Goal: Task Accomplishment & Management: Complete application form

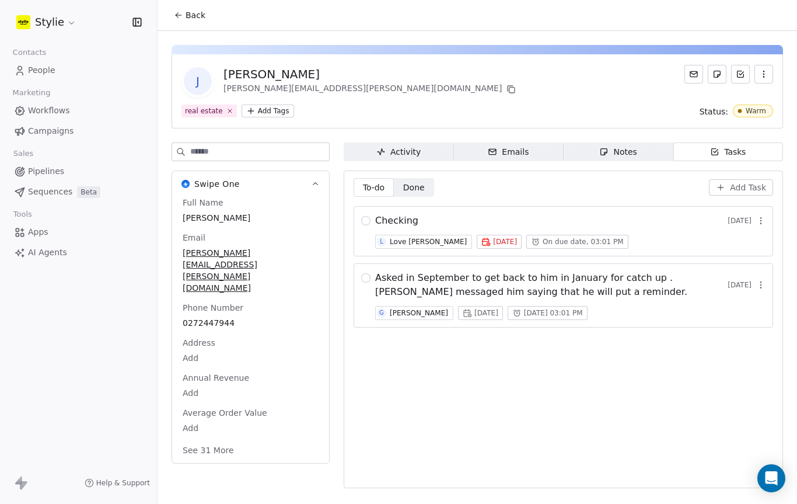
click at [67, 110] on span "Workflows" at bounding box center [49, 110] width 42 height 12
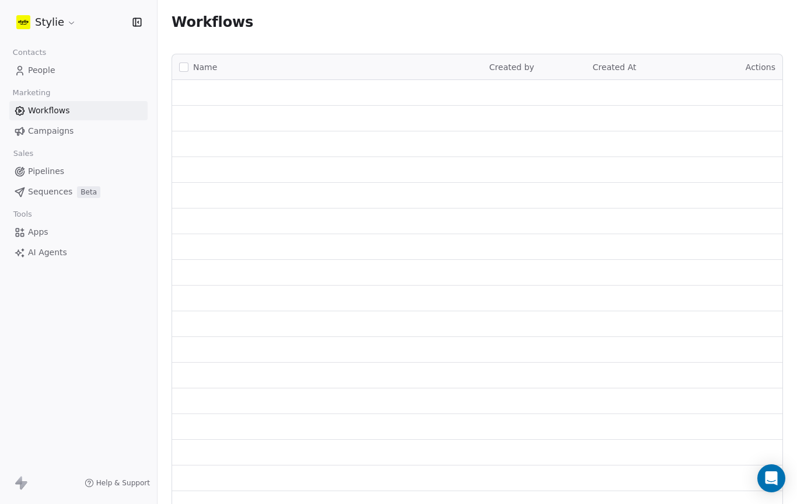
click at [47, 77] on link "People" at bounding box center [78, 70] width 138 height 19
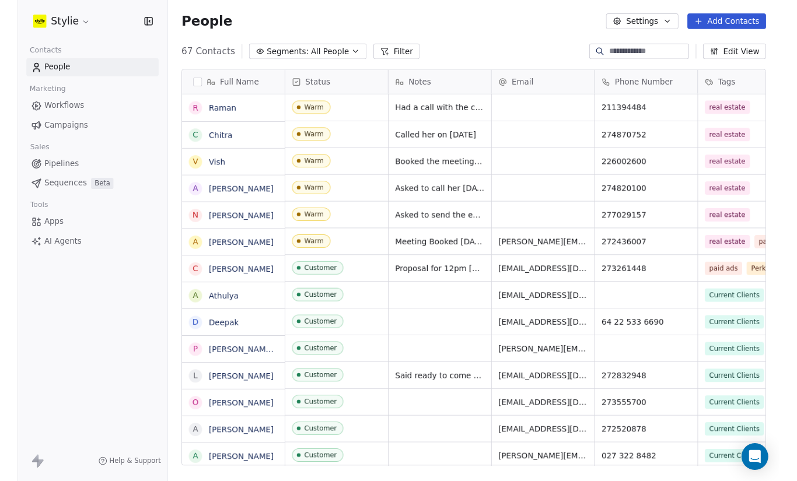
scroll to position [443, 640]
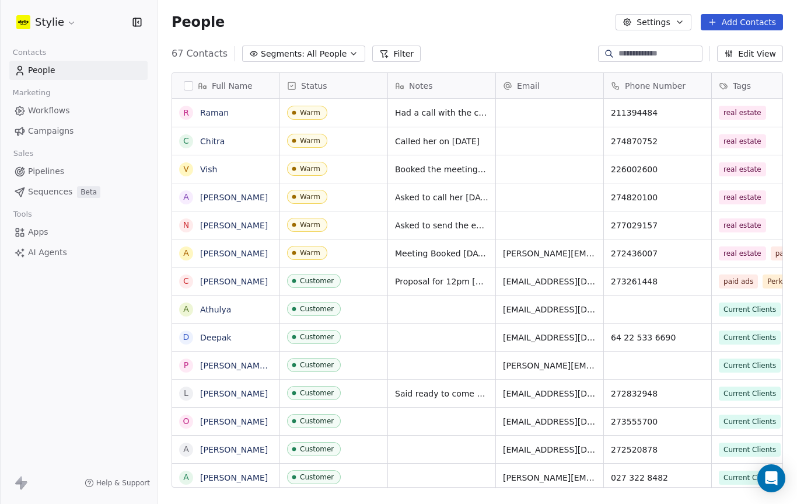
click at [735, 15] on button "Add Contacts" at bounding box center [742, 22] width 82 height 16
click at [758, 51] on span "Create new contact" at bounding box center [743, 47] width 80 height 12
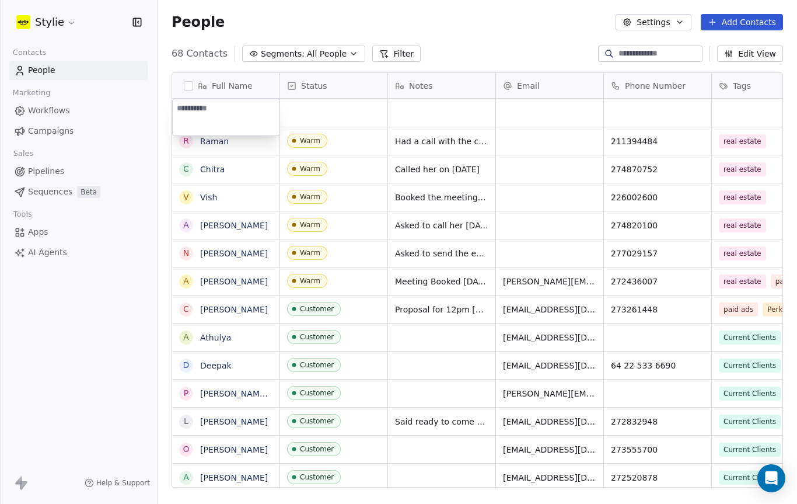
scroll to position [424, 640]
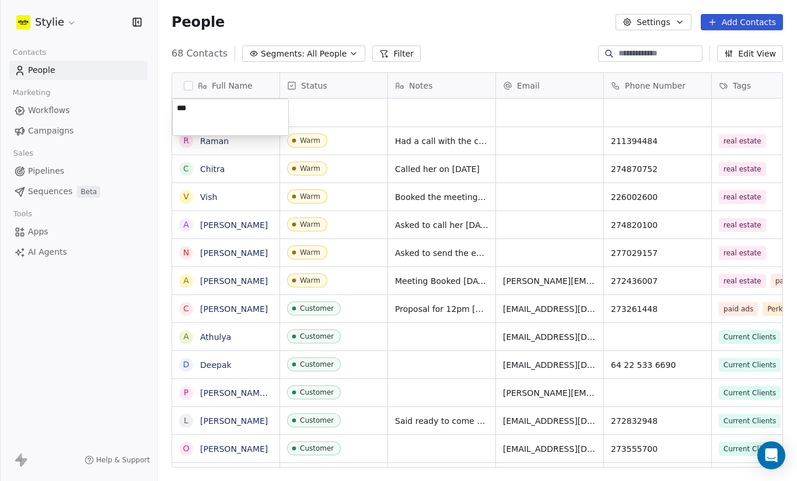
type textarea "***"
click at [336, 120] on html "Stylie Contacts People Marketing Workflows Campaigns Sales Pipelines Sequences …" at bounding box center [398, 240] width 797 height 481
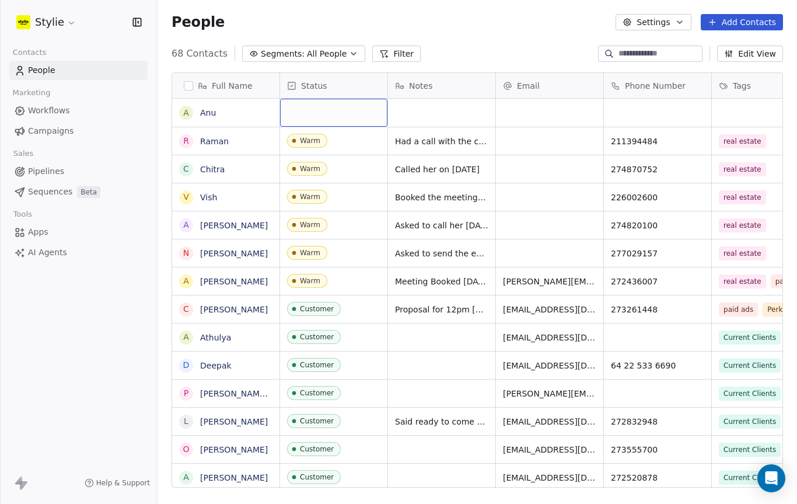
scroll to position [1, 0]
click at [338, 113] on div "grid" at bounding box center [333, 112] width 107 height 28
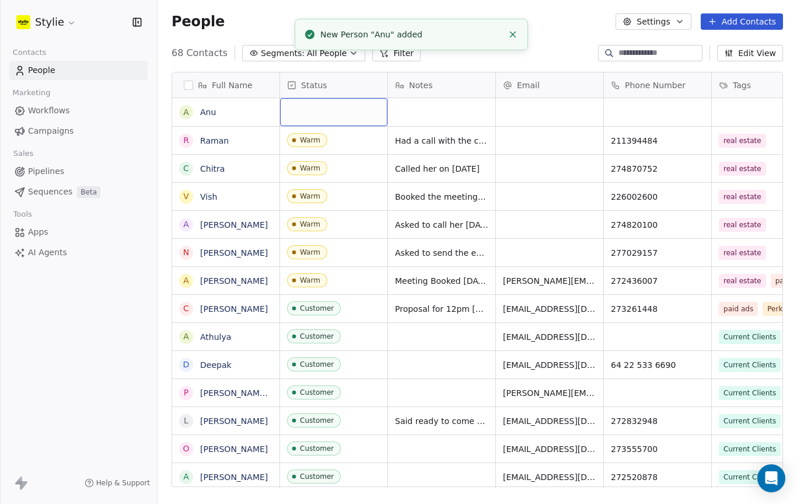
click at [351, 114] on div "grid" at bounding box center [333, 112] width 107 height 28
click at [328, 117] on div "grid" at bounding box center [333, 112] width 107 height 28
click at [325, 113] on div "grid" at bounding box center [333, 112] width 107 height 28
click at [312, 112] on div "grid" at bounding box center [333, 112] width 107 height 28
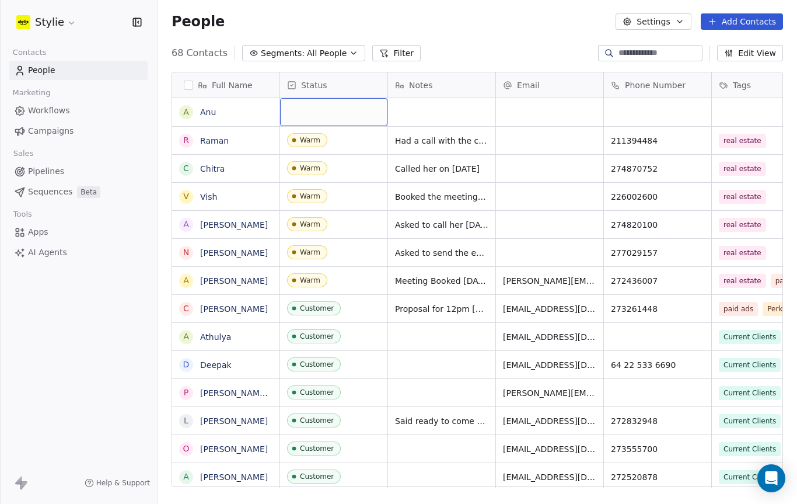
click at [332, 116] on div "grid" at bounding box center [333, 112] width 107 height 28
click at [338, 109] on div "grid" at bounding box center [333, 112] width 107 height 28
click at [345, 119] on div "grid" at bounding box center [333, 112] width 107 height 28
click at [352, 124] on div "grid" at bounding box center [333, 112] width 107 height 28
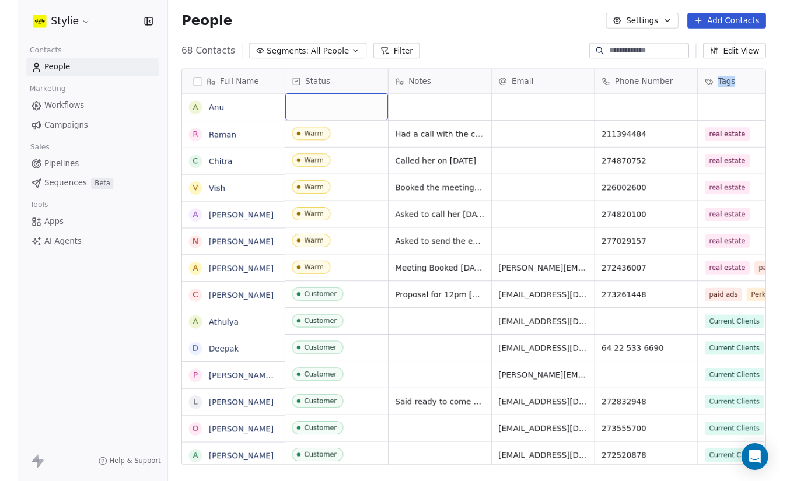
scroll to position [0, 0]
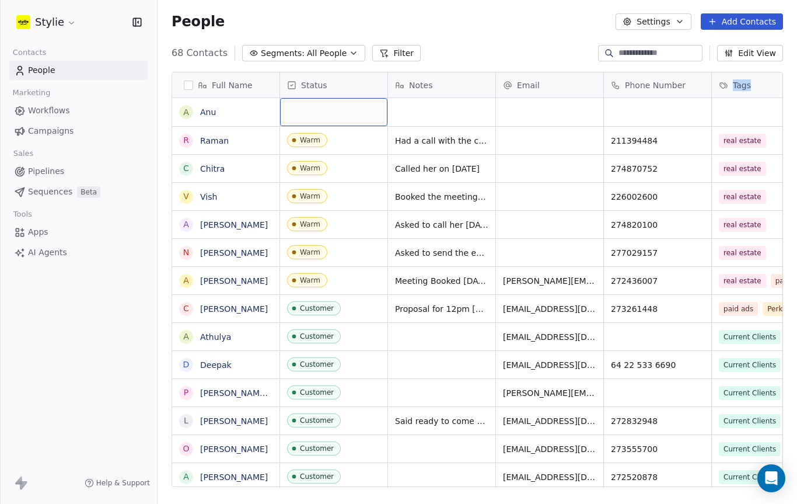
click at [305, 119] on div "grid" at bounding box center [333, 112] width 107 height 28
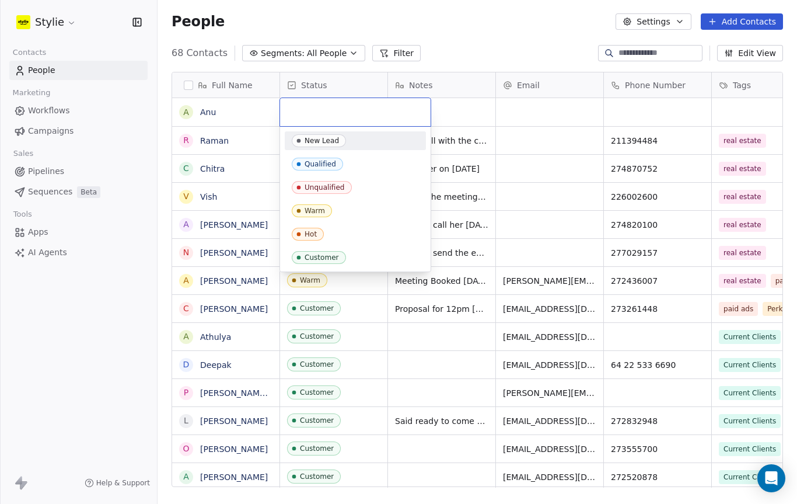
scroll to position [424, 640]
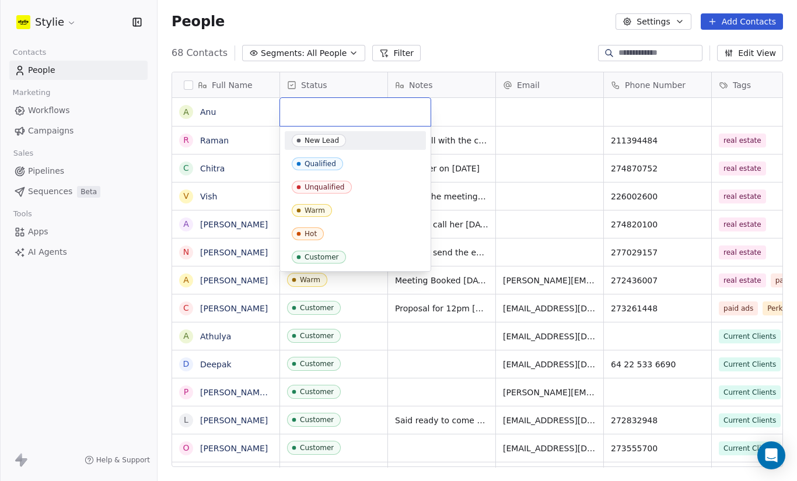
click at [334, 142] on div "New Lead" at bounding box center [322, 141] width 34 height 8
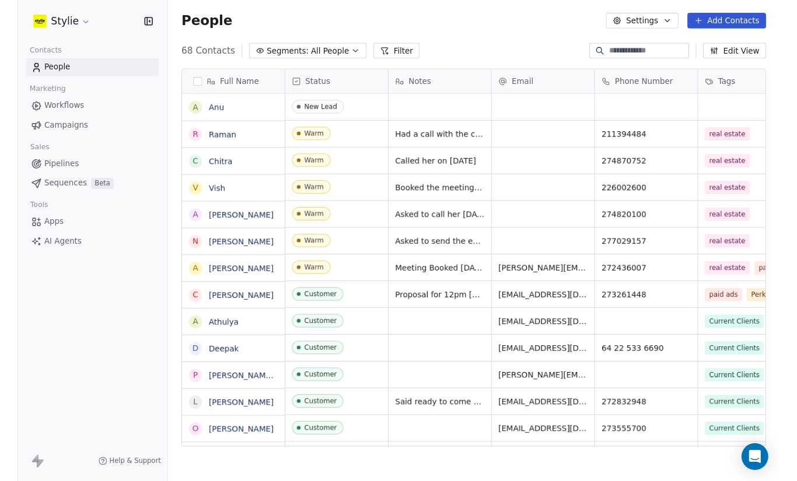
scroll to position [443, 640]
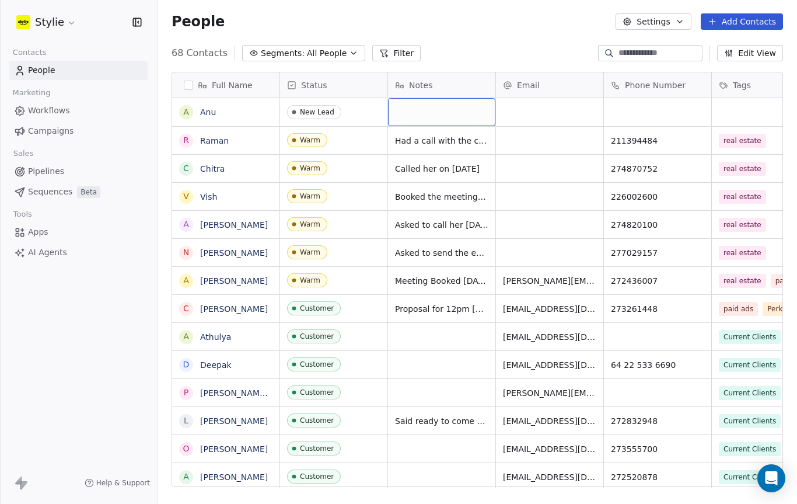
click at [429, 114] on div "grid" at bounding box center [441, 112] width 107 height 28
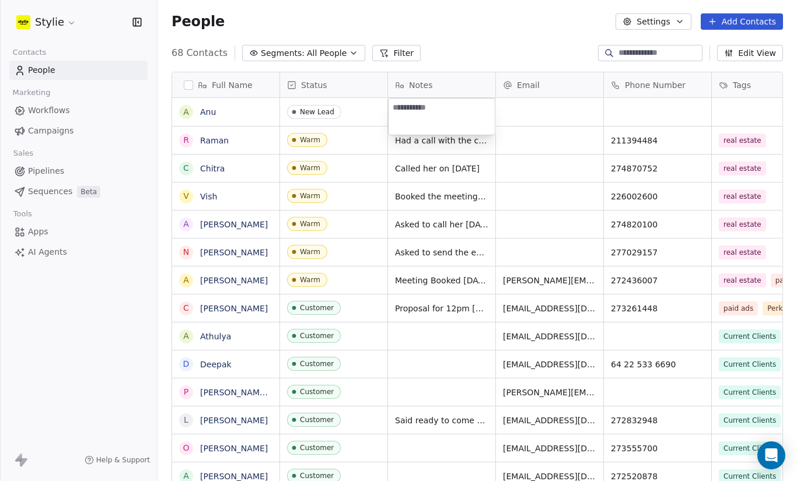
scroll to position [424, 640]
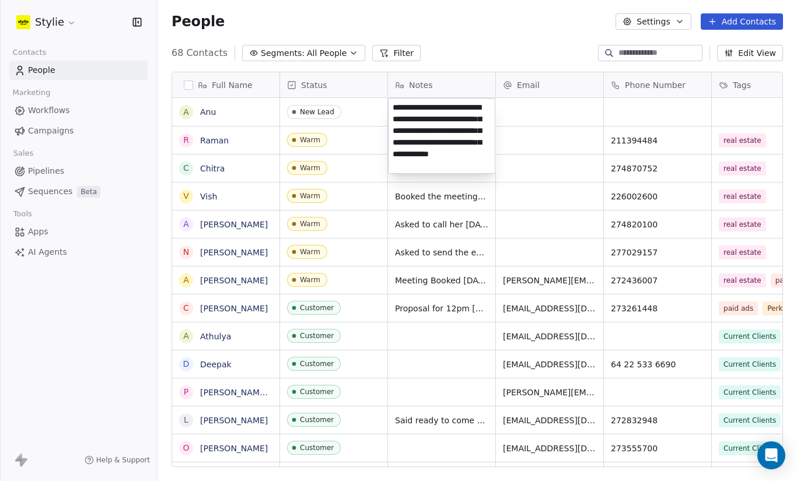
type textarea "**********"
click at [565, 118] on html "Stylie Contacts People Marketing Workflows Campaigns Sales Pipelines Sequences …" at bounding box center [398, 240] width 797 height 481
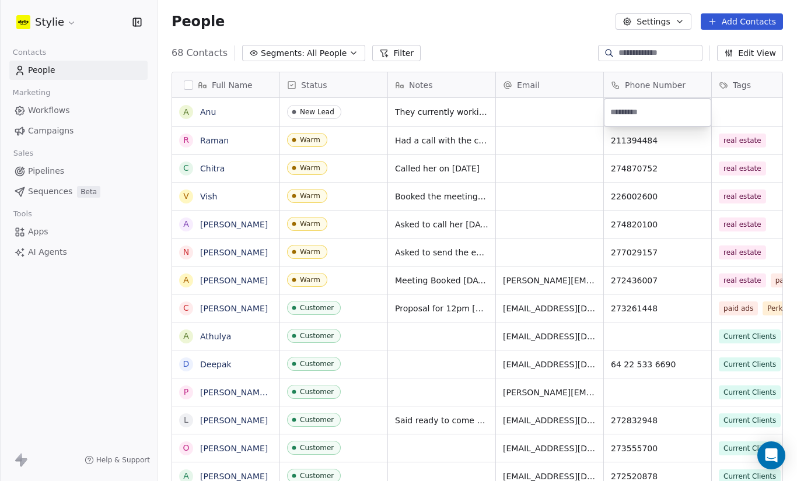
click at [642, 109] on input at bounding box center [657, 112] width 103 height 23
type input "**********"
click at [743, 111] on html "Stylie Contacts People Marketing Workflows Campaigns Sales Pipelines Sequences …" at bounding box center [398, 240] width 797 height 481
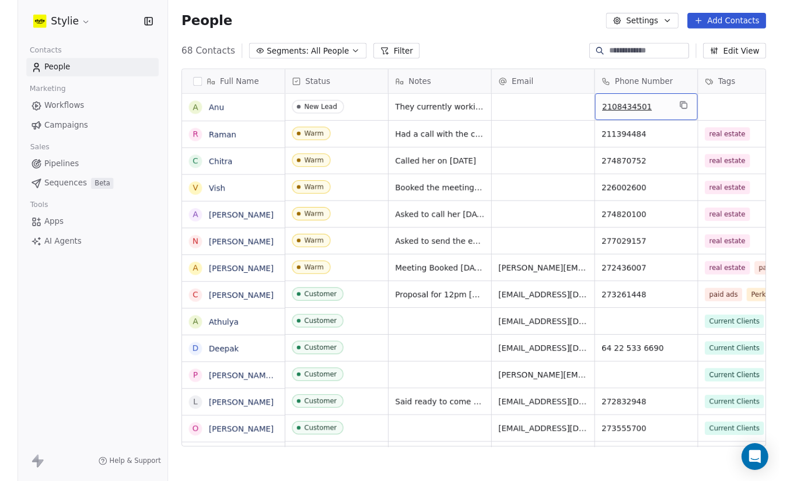
scroll to position [0, 37]
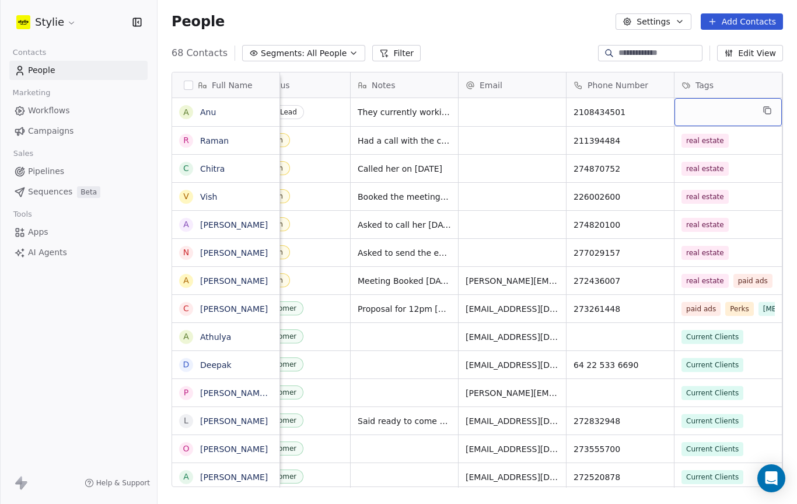
click at [746, 109] on div "grid" at bounding box center [728, 112] width 107 height 28
click at [703, 106] on div "grid" at bounding box center [728, 112] width 107 height 28
click at [767, 109] on icon "grid" at bounding box center [768, 111] width 5 height 5
click at [703, 109] on div "grid" at bounding box center [728, 112] width 107 height 28
click at [697, 107] on div "grid" at bounding box center [728, 112] width 107 height 28
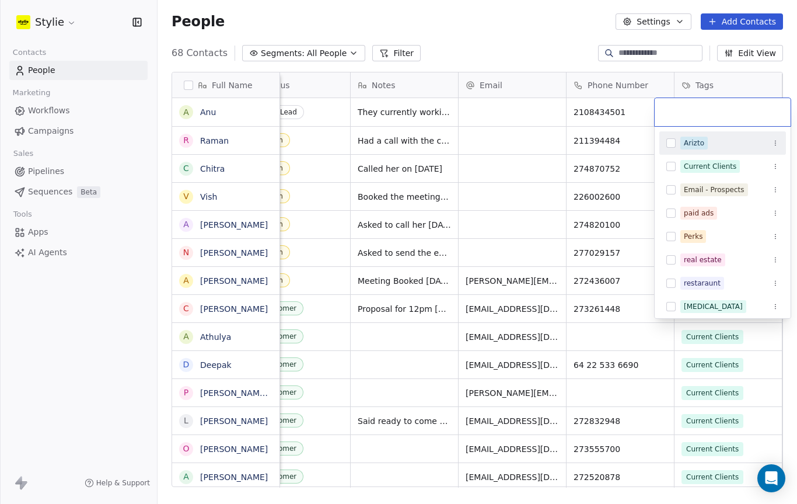
click at [696, 110] on input "text" at bounding box center [723, 112] width 122 height 13
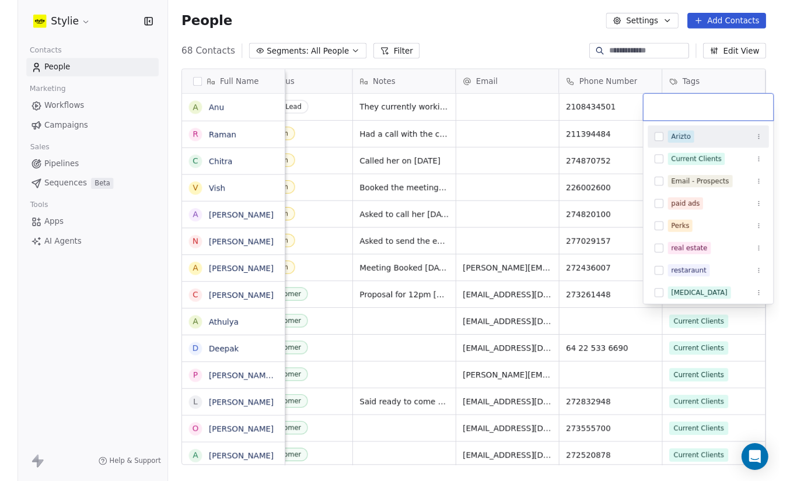
scroll to position [424, 640]
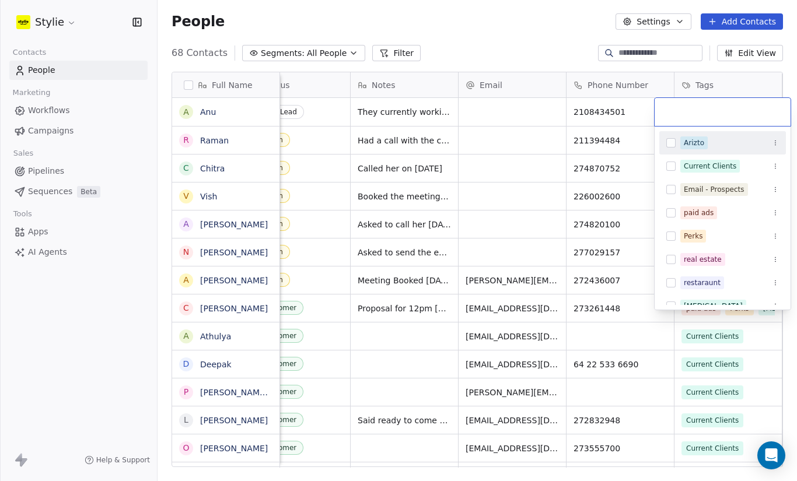
click at [706, 253] on span "real estate" at bounding box center [702, 259] width 45 height 13
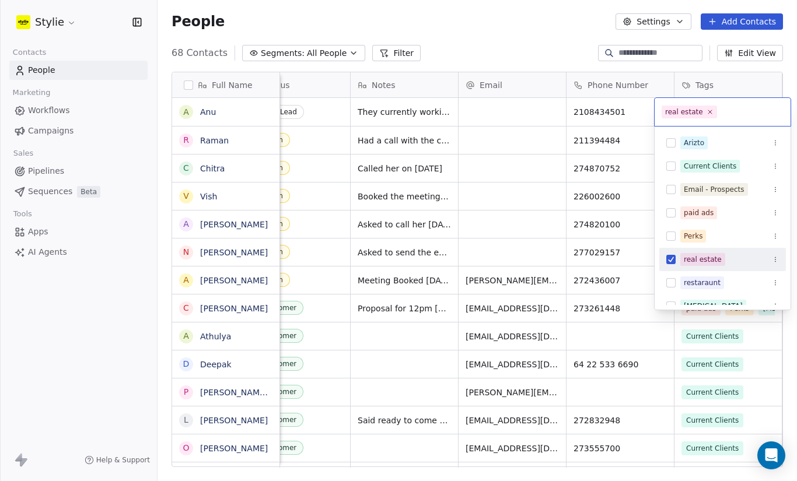
click at [715, 257] on div "real estate" at bounding box center [703, 259] width 38 height 11
click at [718, 253] on span "real estate" at bounding box center [702, 259] width 45 height 13
click at [540, 114] on html "Stylie Contacts People Marketing Workflows Campaigns Sales Pipelines Sequences …" at bounding box center [398, 240] width 797 height 481
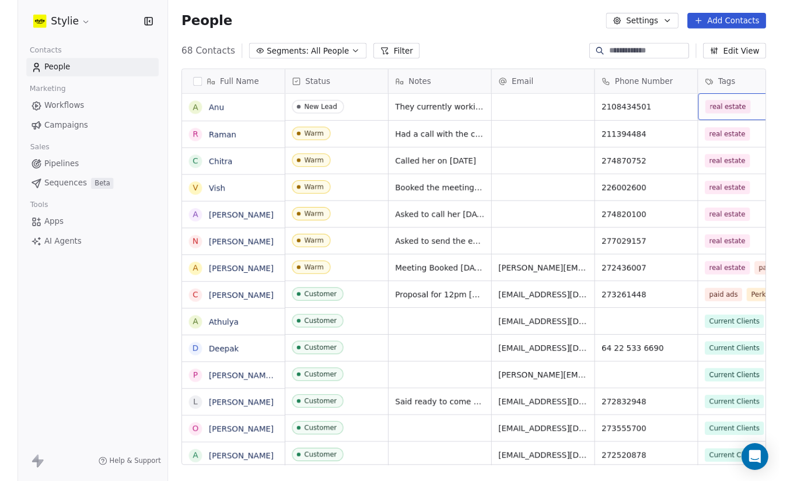
scroll to position [0, 0]
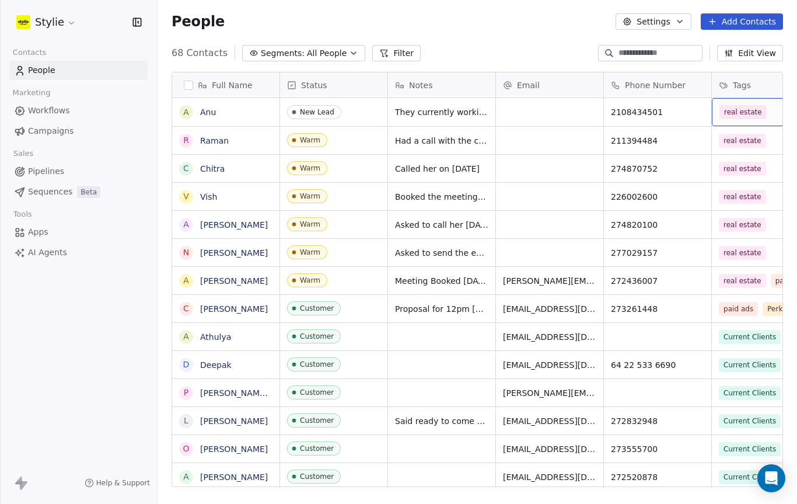
click at [757, 25] on button "Add Contacts" at bounding box center [742, 21] width 82 height 16
click at [732, 41] on span "Create new contact" at bounding box center [743, 47] width 80 height 12
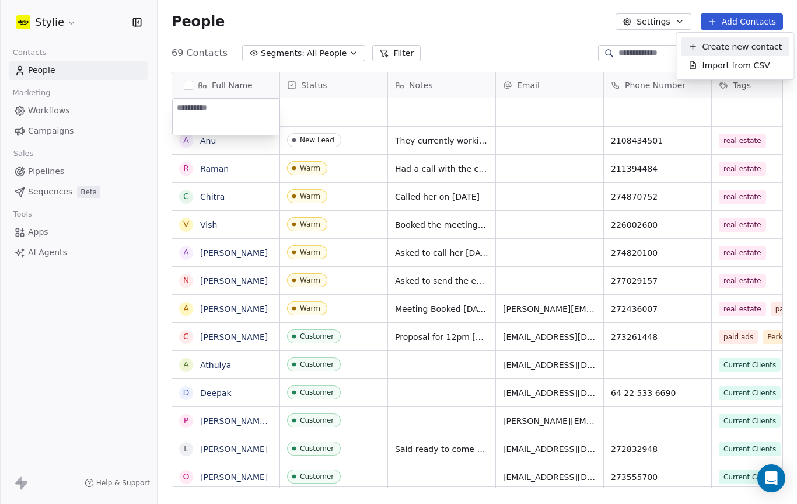
click at [726, 45] on html "Stylie Contacts People Marketing Workflows Campaigns Sales Pipelines Sequences …" at bounding box center [398, 252] width 797 height 504
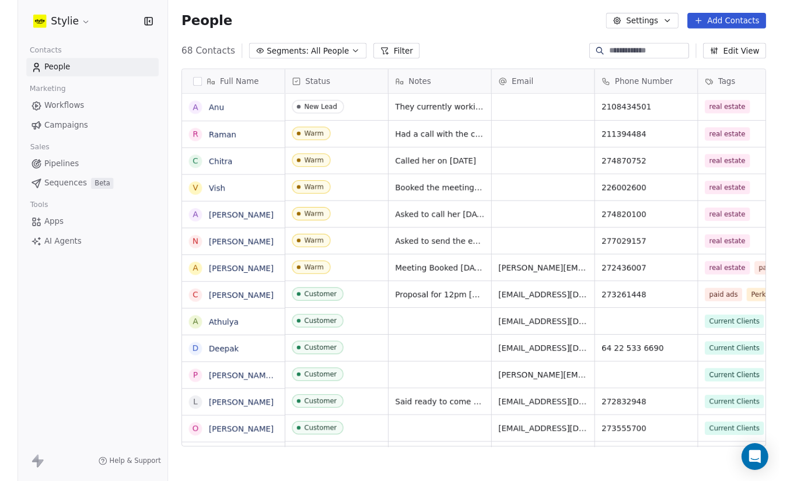
scroll to position [443, 640]
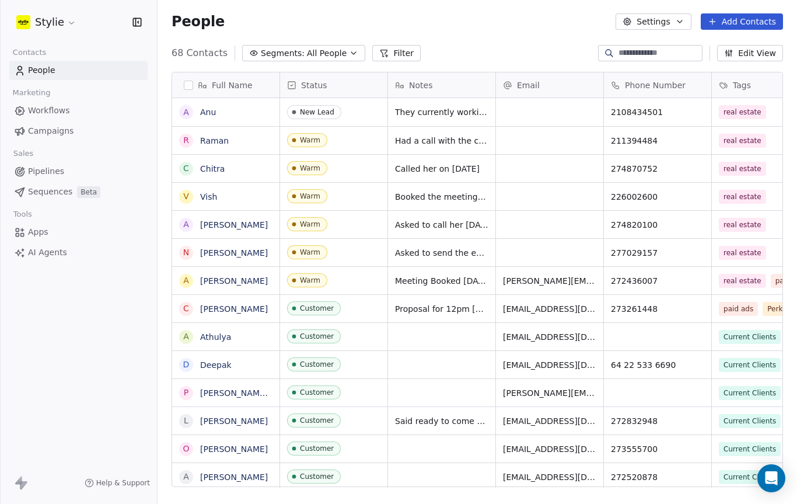
click at [749, 16] on button "Add Contacts" at bounding box center [742, 21] width 82 height 16
click at [738, 44] on span "Create new contact" at bounding box center [743, 47] width 80 height 12
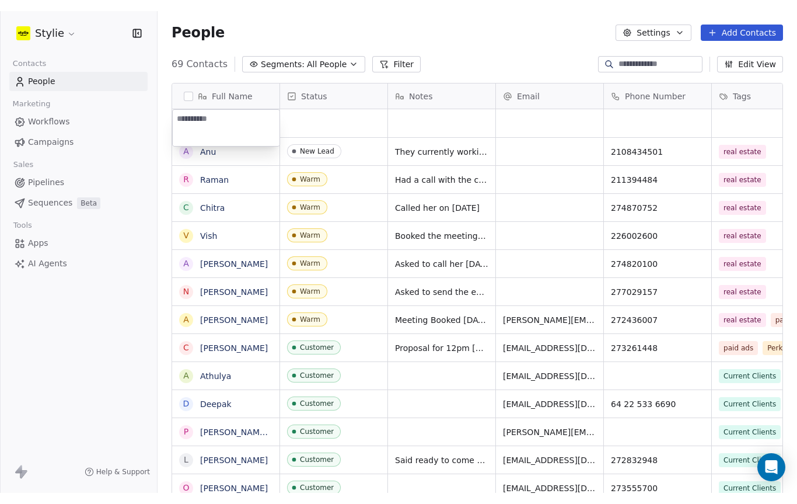
scroll to position [424, 640]
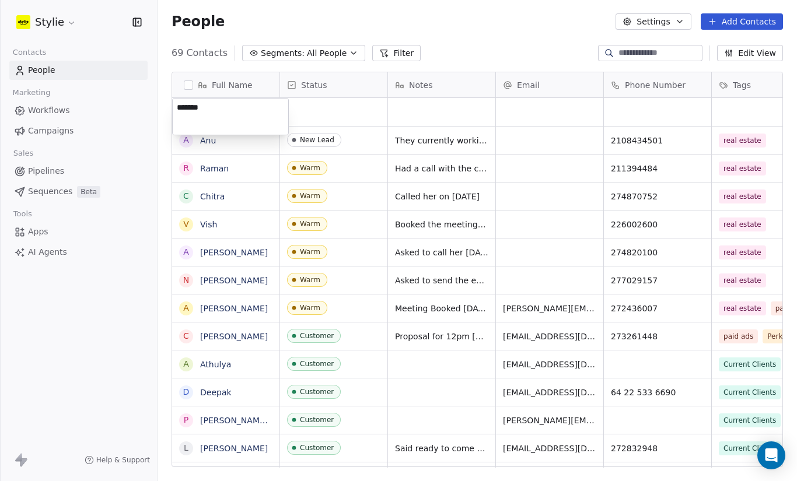
type textarea "******"
click at [328, 107] on html "Stylie Contacts People Marketing Workflows Campaigns Sales Pipelines Sequences …" at bounding box center [398, 240] width 797 height 481
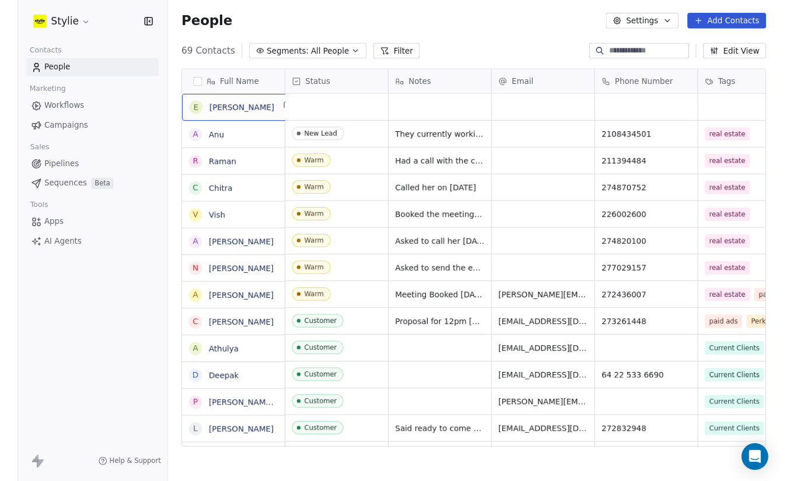
scroll to position [443, 640]
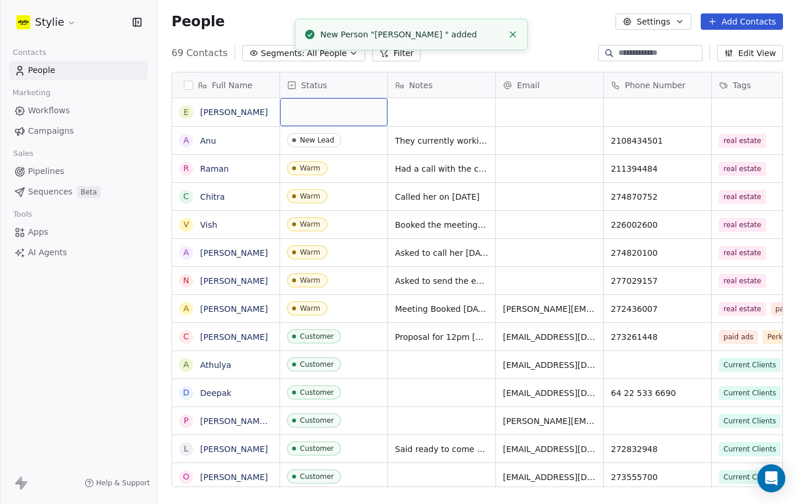
click at [316, 110] on div "grid" at bounding box center [333, 112] width 107 height 28
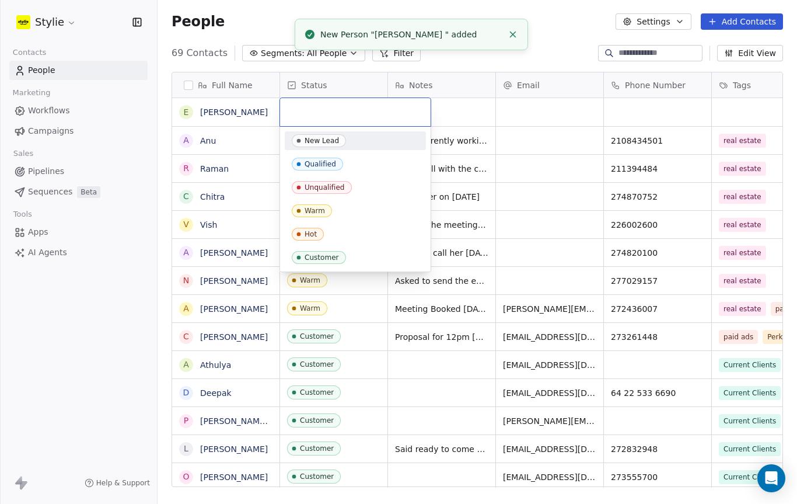
scroll to position [424, 640]
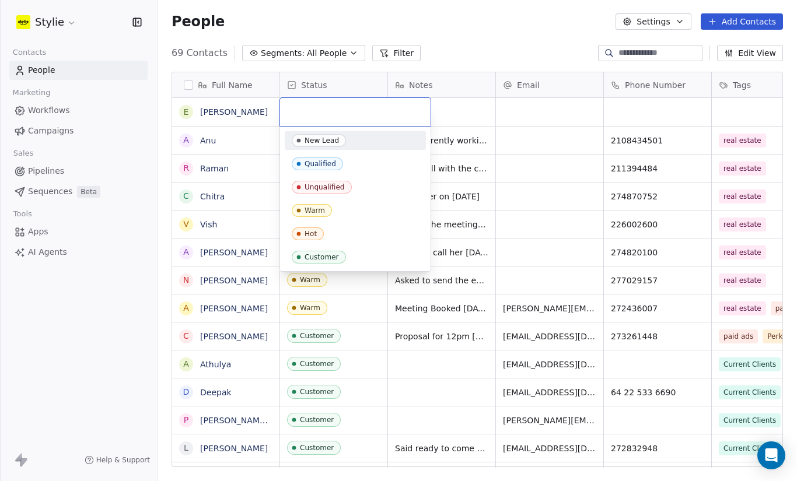
click at [321, 139] on div "New Lead" at bounding box center [322, 141] width 34 height 8
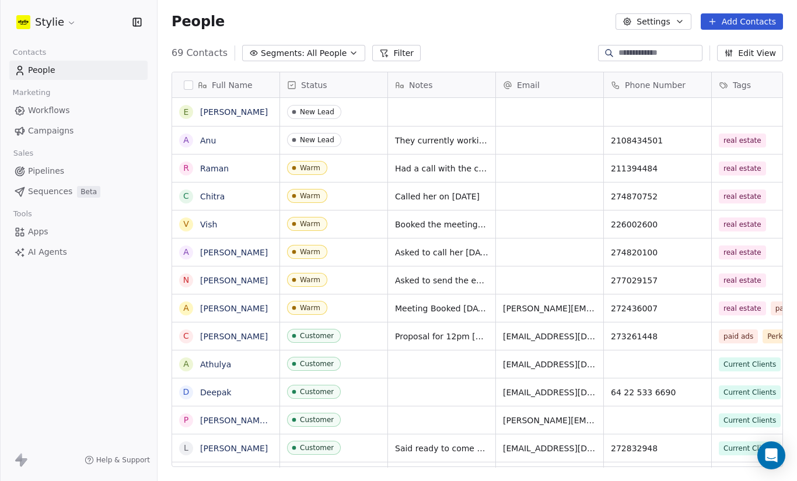
scroll to position [443, 640]
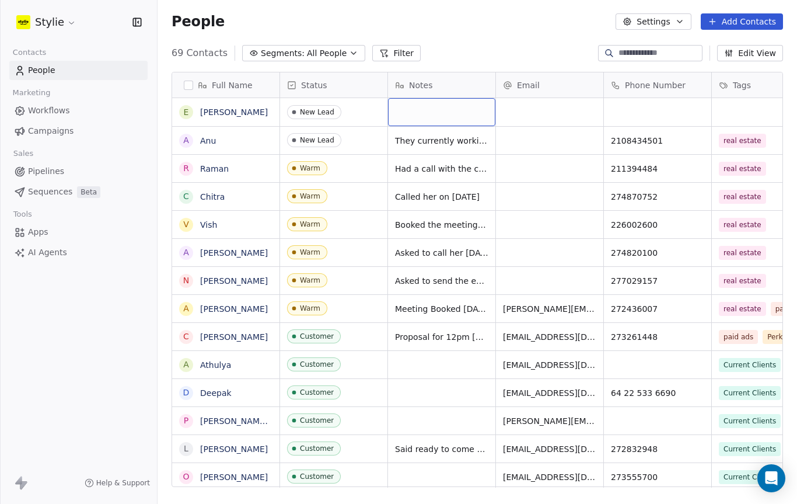
click at [432, 116] on div "grid" at bounding box center [441, 112] width 107 height 28
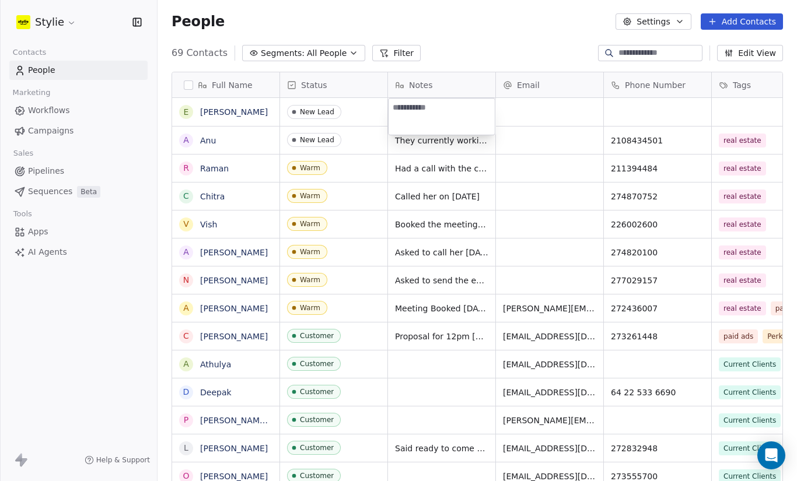
scroll to position [424, 640]
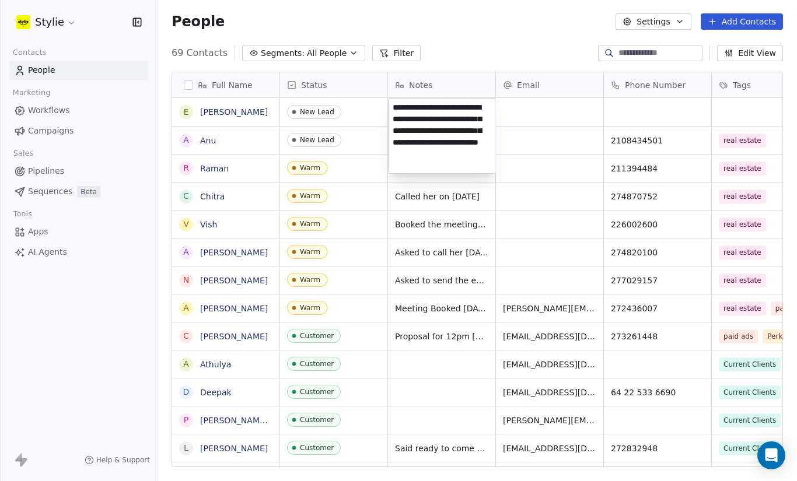
type textarea "**********"
click at [631, 109] on html "Stylie Contacts People Marketing Workflows Campaigns Sales Pipelines Sequences …" at bounding box center [398, 240] width 797 height 481
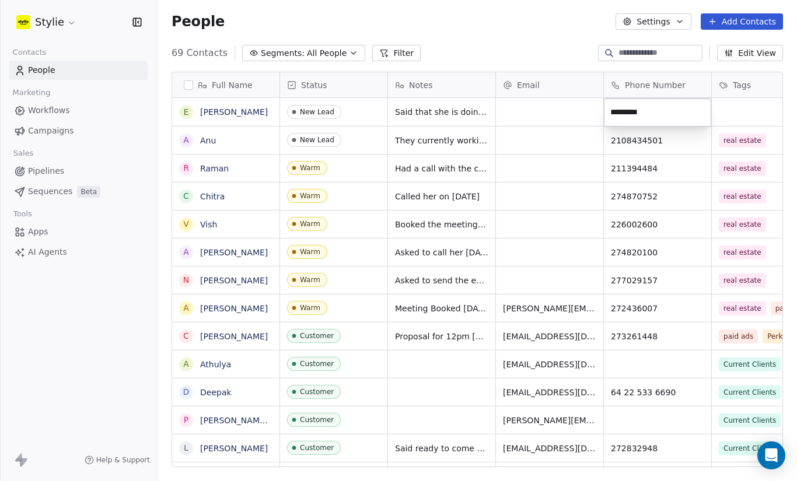
type input "*********"
click at [738, 110] on html "Stylie Contacts People Marketing Workflows Campaigns Sales Pipelines Sequences …" at bounding box center [398, 240] width 797 height 481
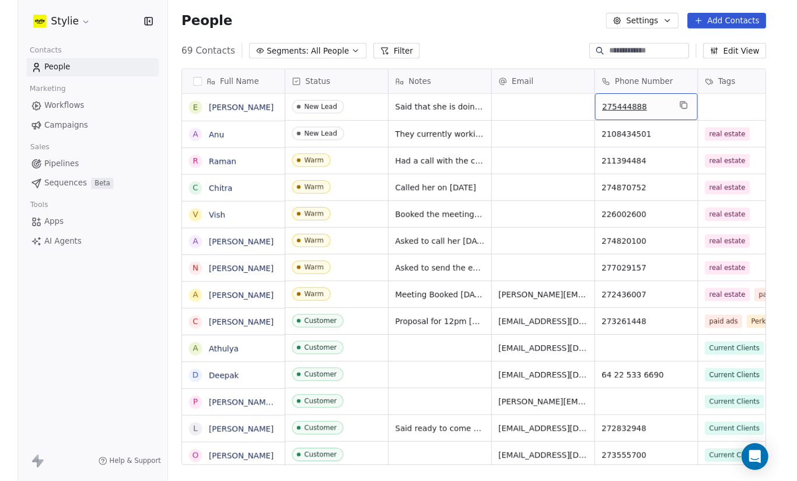
scroll to position [0, 37]
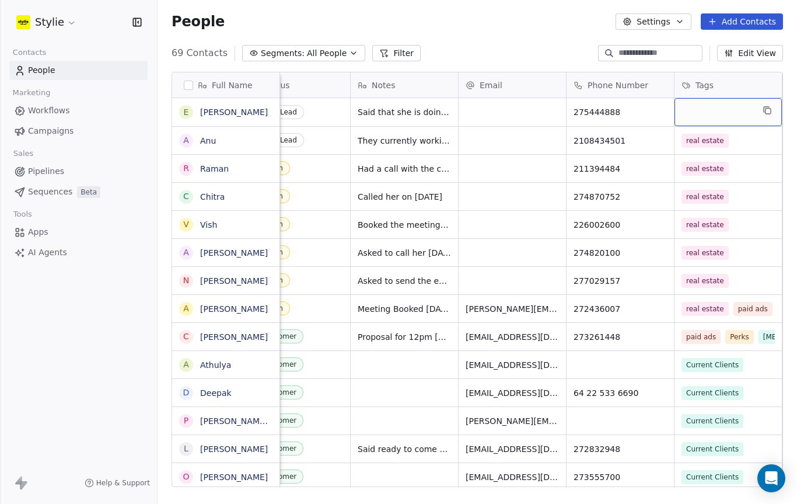
click at [731, 107] on div "grid" at bounding box center [728, 112] width 107 height 28
click at [722, 116] on div "grid" at bounding box center [728, 112] width 107 height 28
click at [727, 107] on div "grid" at bounding box center [728, 112] width 107 height 28
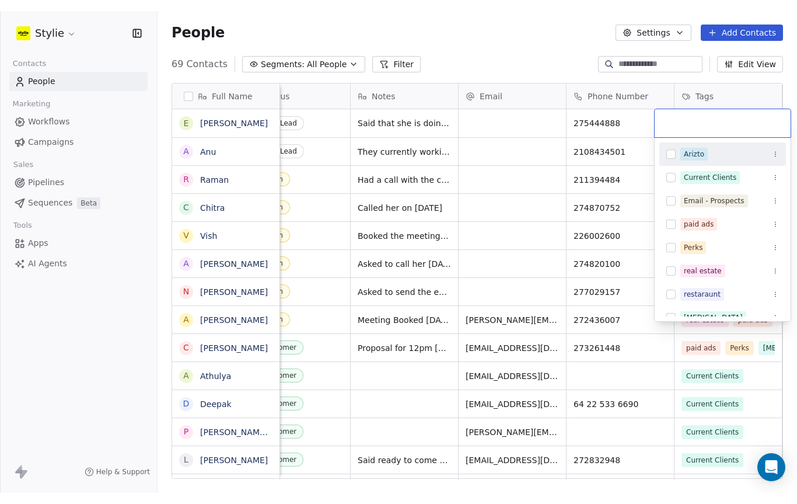
scroll to position [424, 640]
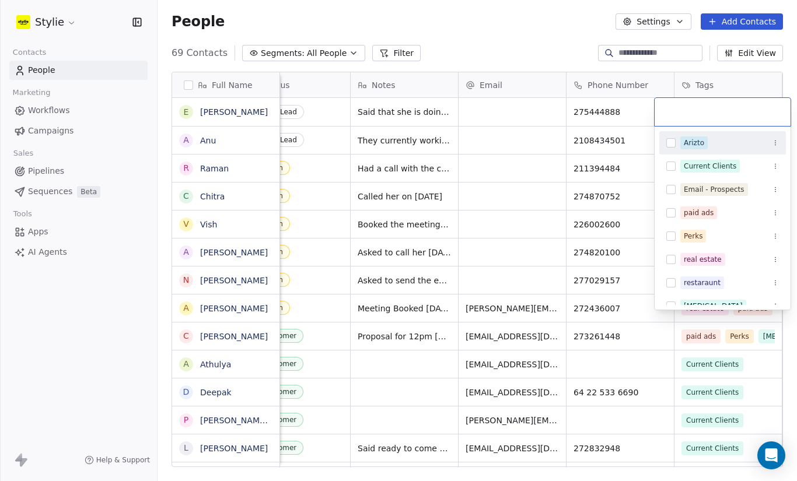
click at [702, 262] on div "real estate" at bounding box center [703, 259] width 38 height 11
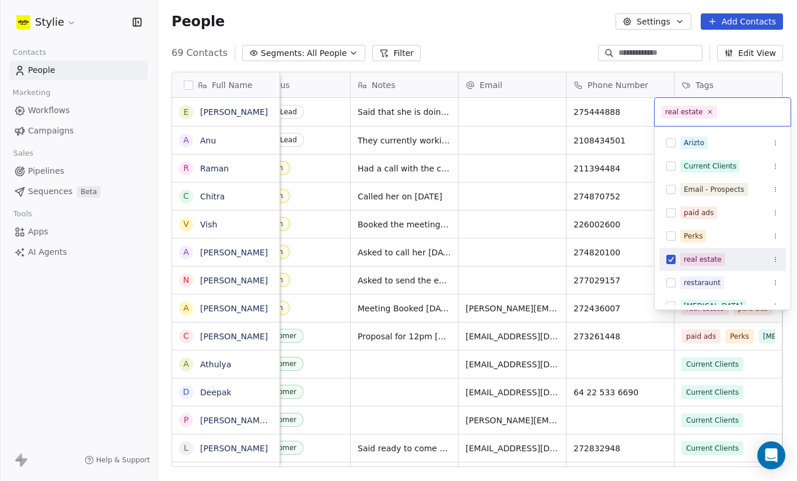
click at [672, 262] on button "Suggestions" at bounding box center [670, 259] width 9 height 9
click at [675, 264] on button "Suggestions" at bounding box center [670, 259] width 9 height 9
click at [522, 121] on html "Stylie Contacts People Marketing Workflows Campaigns Sales Pipelines Sequences …" at bounding box center [398, 240] width 797 height 481
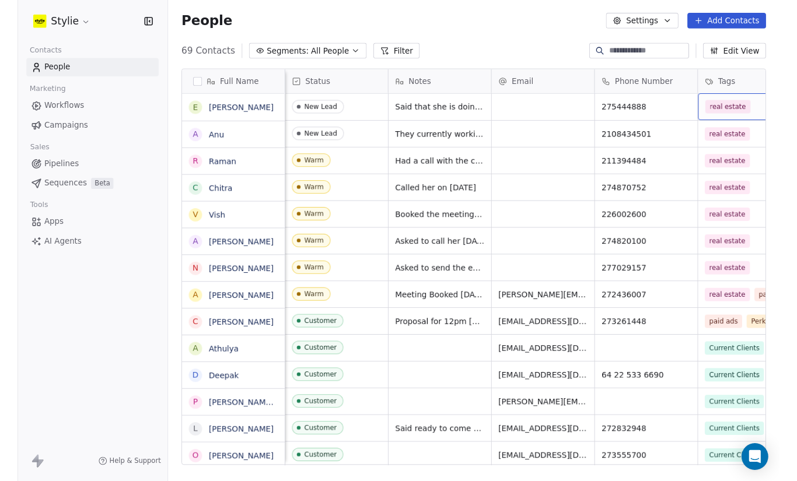
scroll to position [0, 0]
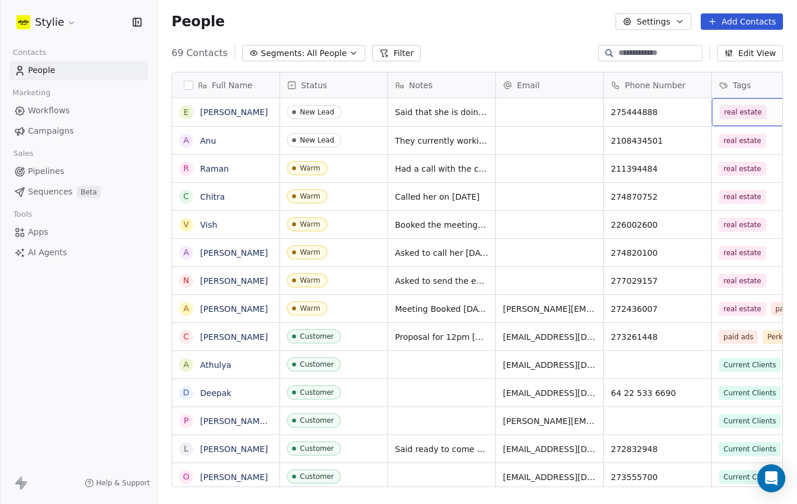
click at [738, 19] on button "Add Contacts" at bounding box center [742, 21] width 82 height 16
click at [726, 51] on span "Create new contact" at bounding box center [743, 47] width 80 height 12
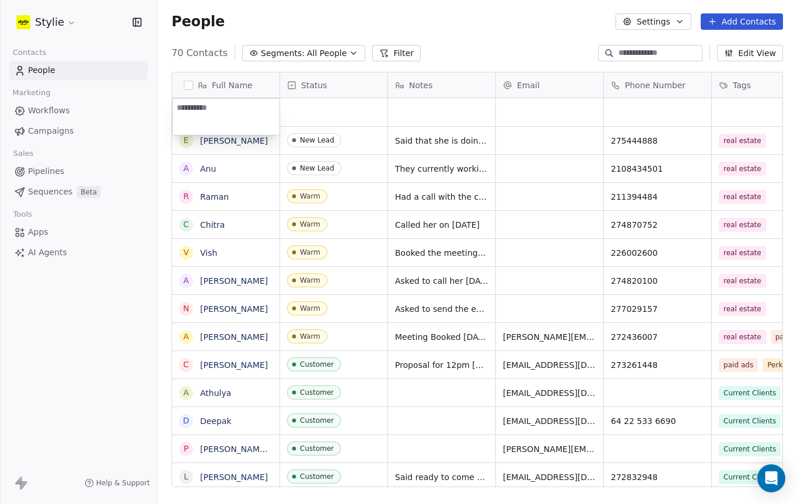
scroll to position [424, 640]
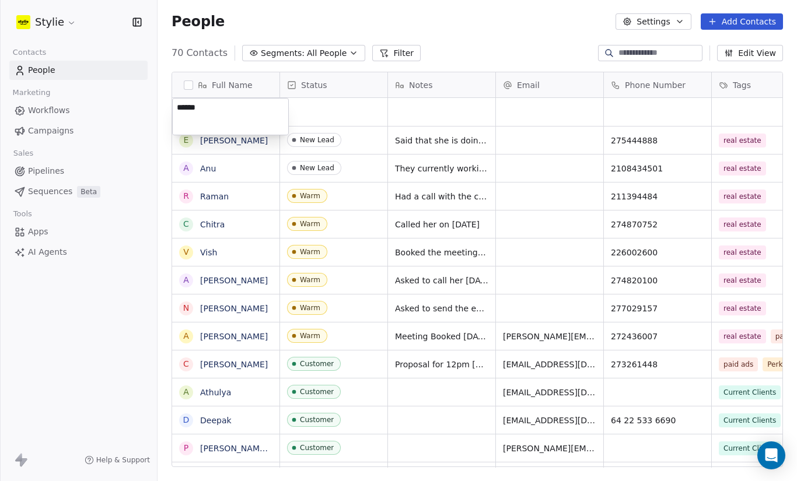
type textarea "******"
click at [338, 113] on html "Stylie Contacts People Marketing Workflows Campaigns Sales Pipelines Sequences …" at bounding box center [398, 240] width 797 height 481
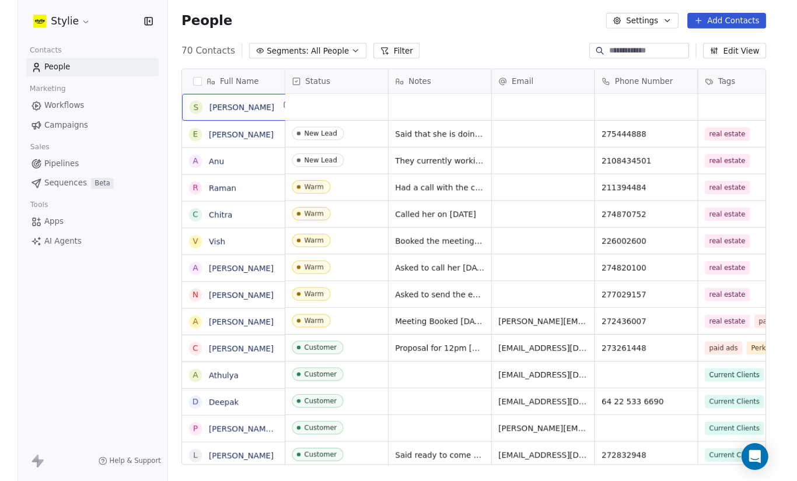
scroll to position [443, 640]
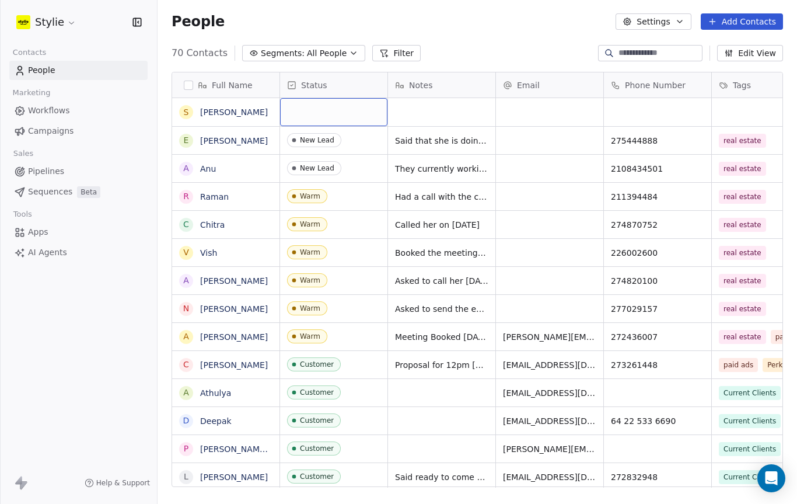
click at [343, 113] on div "grid" at bounding box center [333, 112] width 107 height 28
click at [331, 117] on div "grid" at bounding box center [333, 112] width 107 height 28
click at [355, 112] on div "grid" at bounding box center [333, 112] width 107 height 28
click at [329, 107] on div "grid" at bounding box center [333, 112] width 107 height 28
click at [329, 106] on div "grid" at bounding box center [333, 112] width 107 height 28
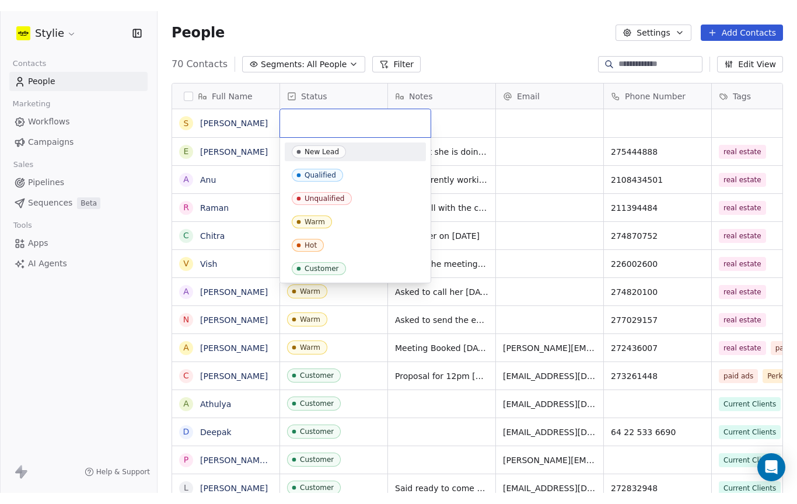
scroll to position [424, 640]
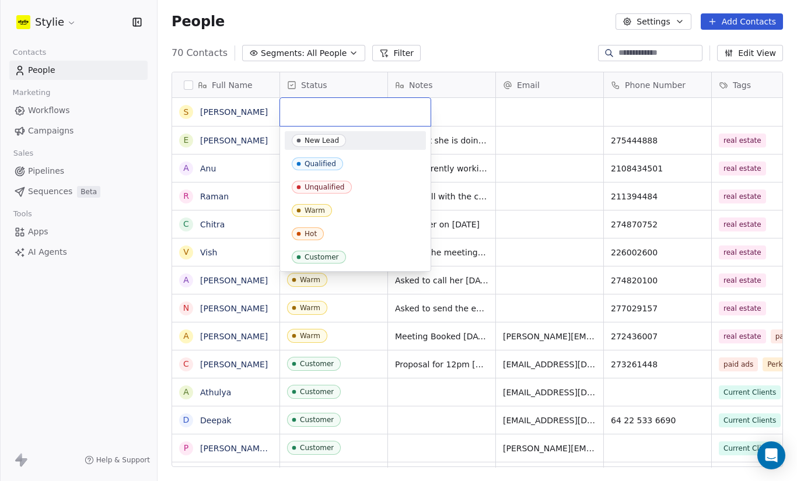
click at [335, 142] on div "New Lead" at bounding box center [322, 141] width 34 height 8
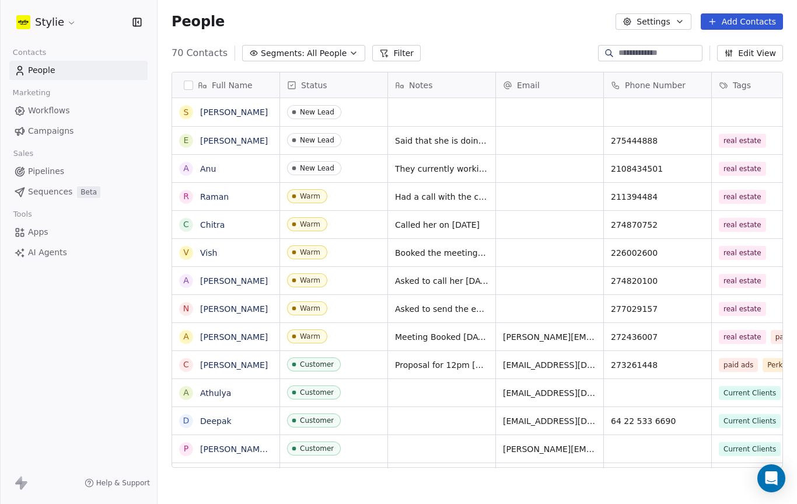
scroll to position [1, 1]
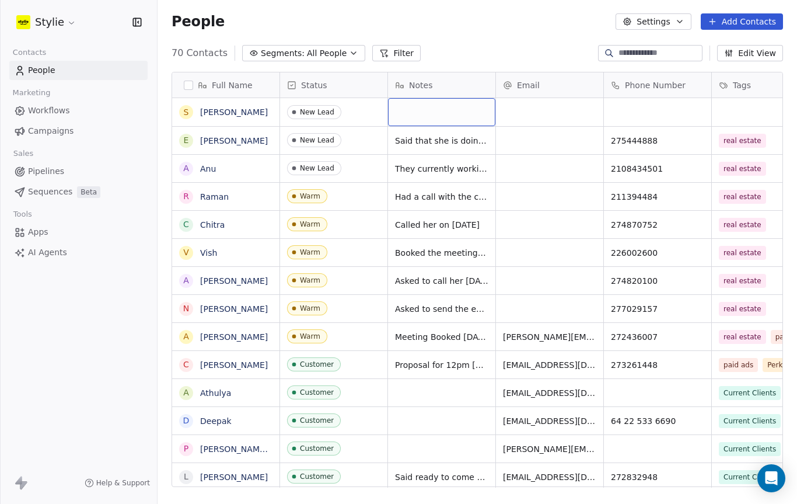
click at [429, 111] on div "grid" at bounding box center [441, 112] width 107 height 28
click at [431, 109] on textarea at bounding box center [442, 117] width 106 height 36
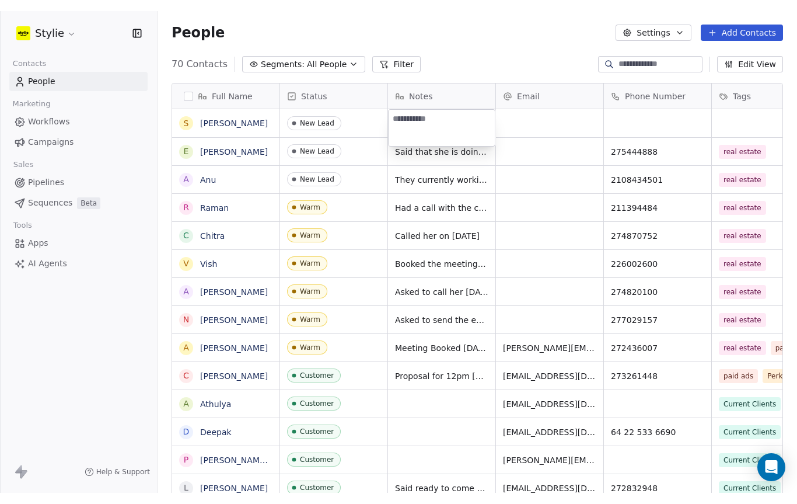
scroll to position [424, 640]
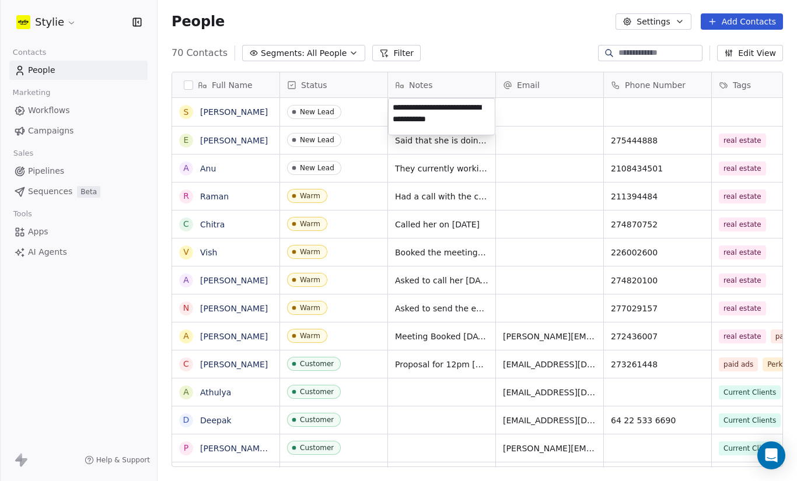
type textarea "**********"
click at [623, 118] on html "Stylie Contacts People Marketing Workflows Campaigns Sales Pipelines Sequences …" at bounding box center [398, 240] width 797 height 481
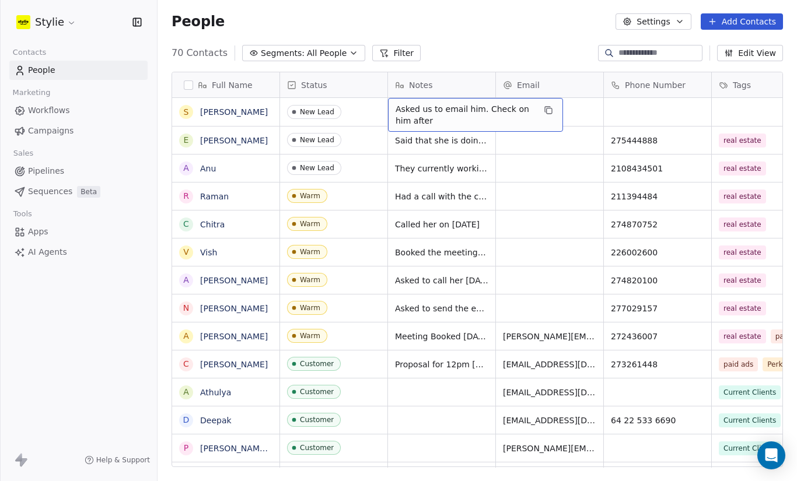
scroll to position [443, 640]
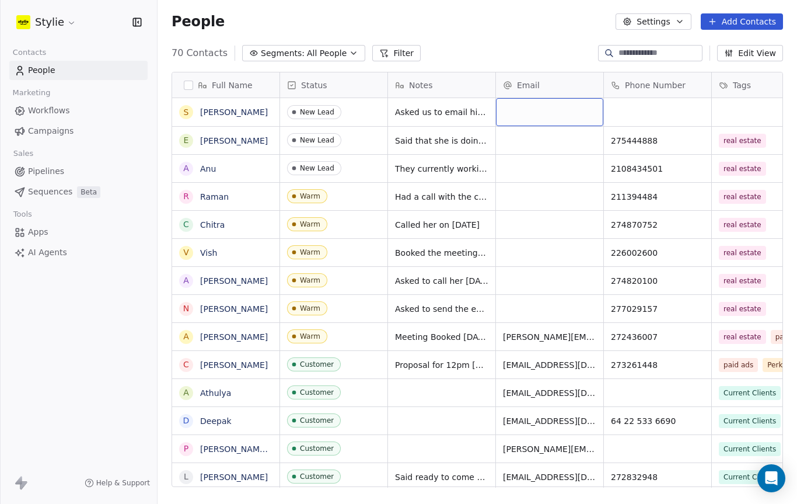
click at [552, 113] on div "grid" at bounding box center [549, 112] width 107 height 28
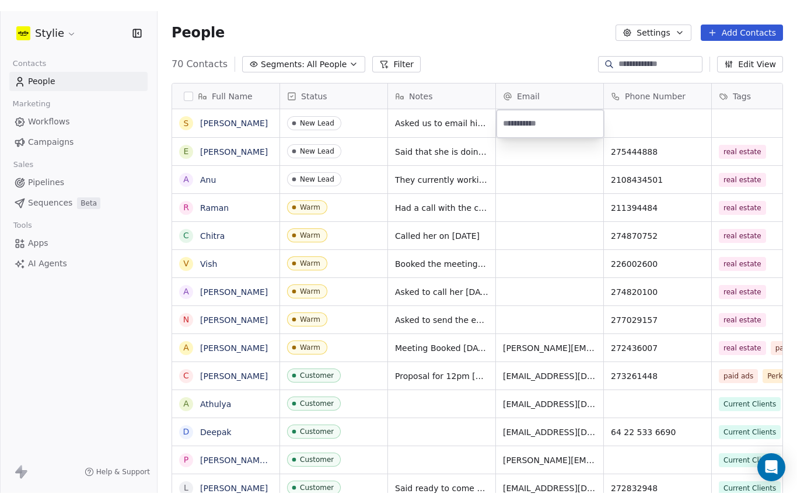
scroll to position [424, 640]
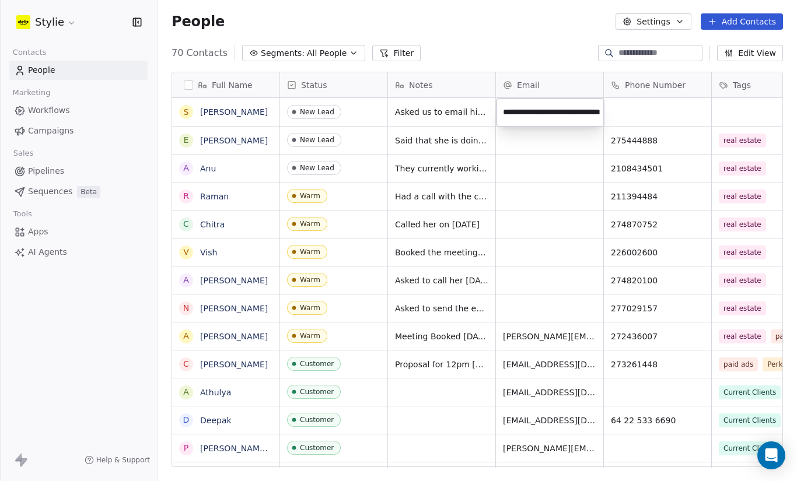
type input "**********"
click at [648, 126] on html "Stylie Contacts People Marketing Workflows Campaigns Sales Pipelines Sequences …" at bounding box center [398, 240] width 797 height 481
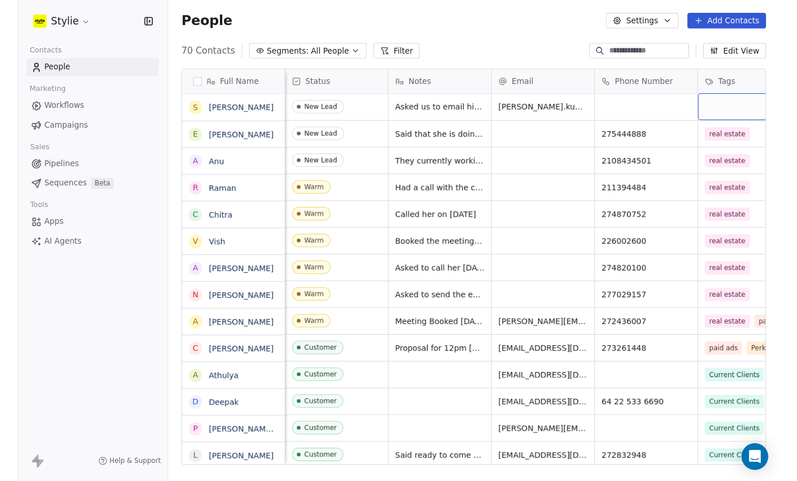
scroll to position [0, 37]
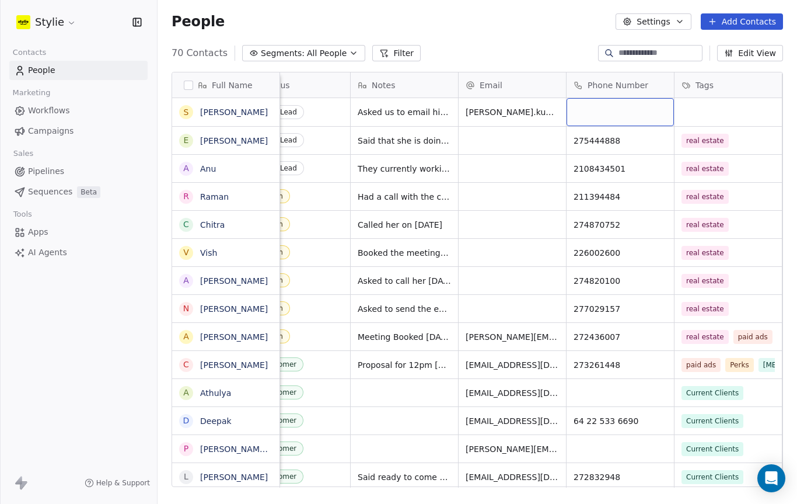
click at [611, 117] on div "grid" at bounding box center [620, 112] width 107 height 28
click at [610, 117] on div "grid" at bounding box center [620, 112] width 107 height 28
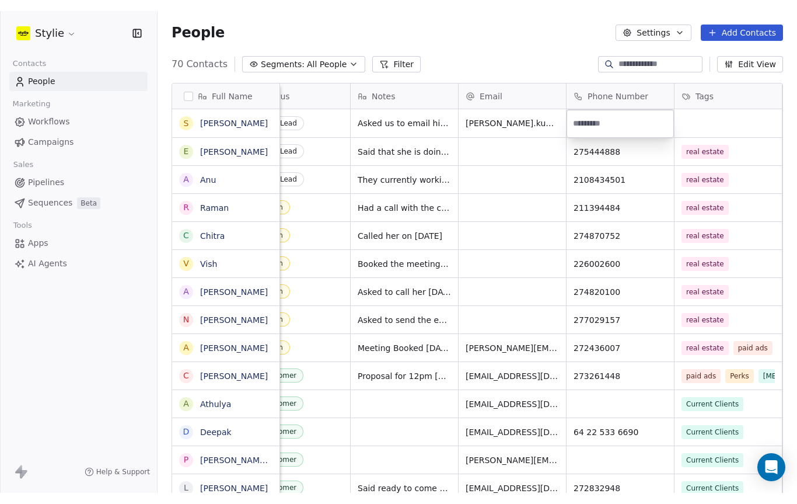
scroll to position [424, 640]
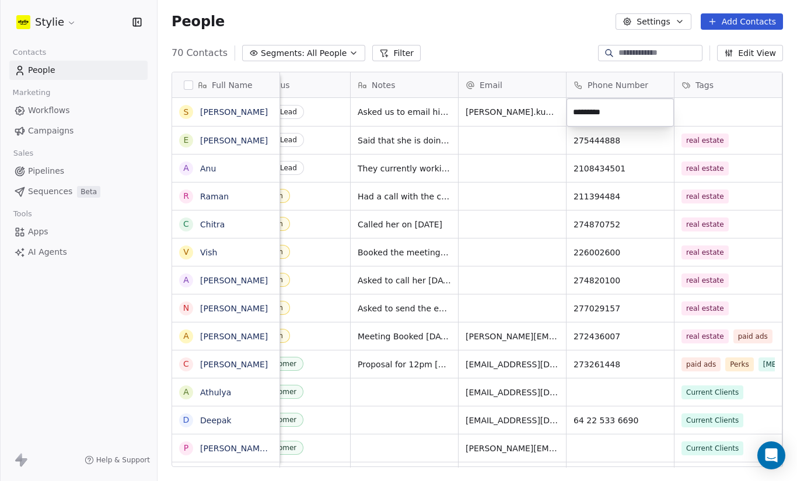
type input "*********"
click at [728, 118] on html "Stylie Contacts People Marketing Workflows Campaigns Sales Pipelines Sequences …" at bounding box center [398, 240] width 797 height 481
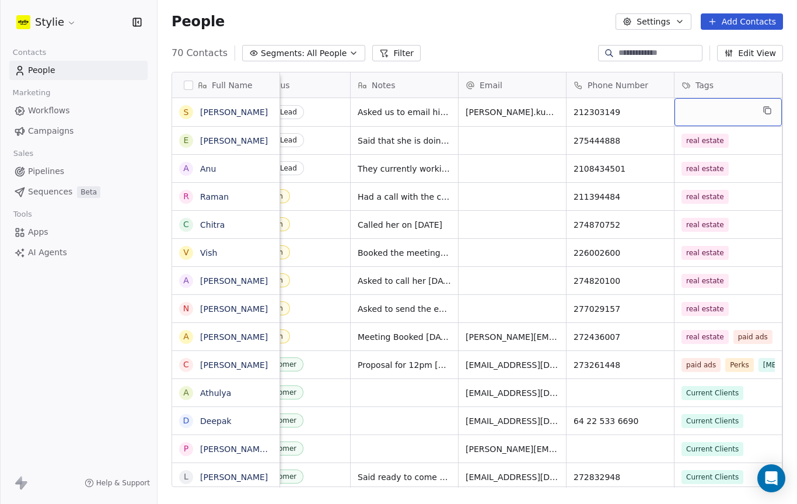
click at [730, 107] on div "grid" at bounding box center [728, 112] width 107 height 28
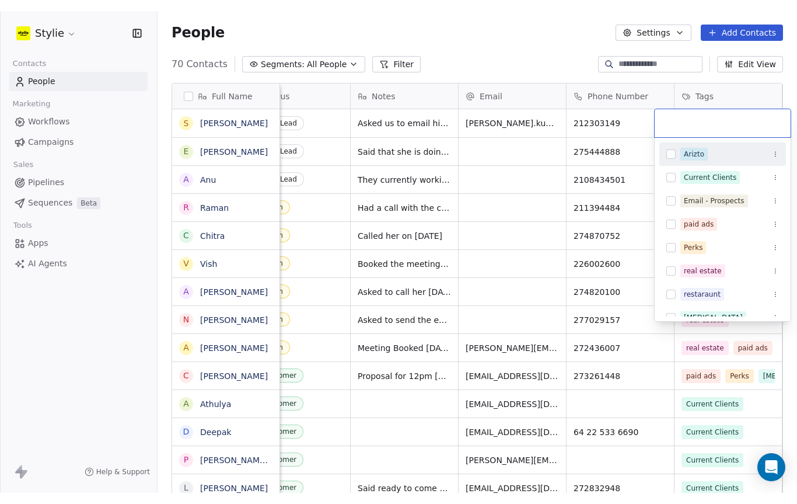
scroll to position [424, 640]
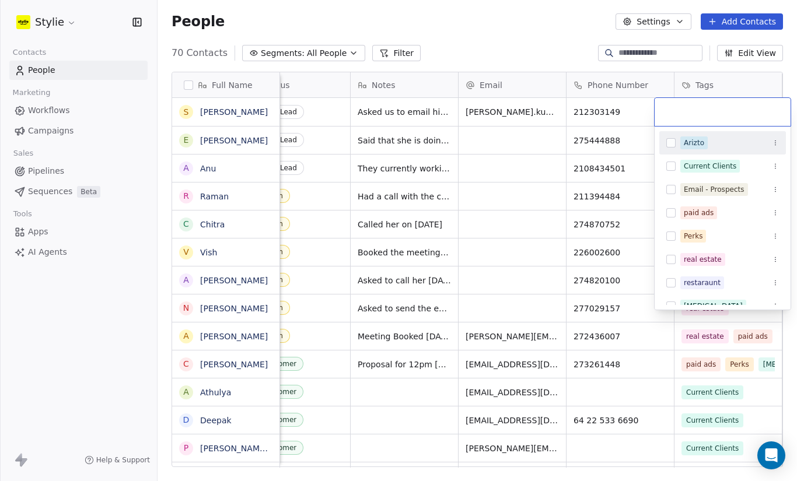
click at [722, 258] on span "real estate" at bounding box center [702, 259] width 45 height 13
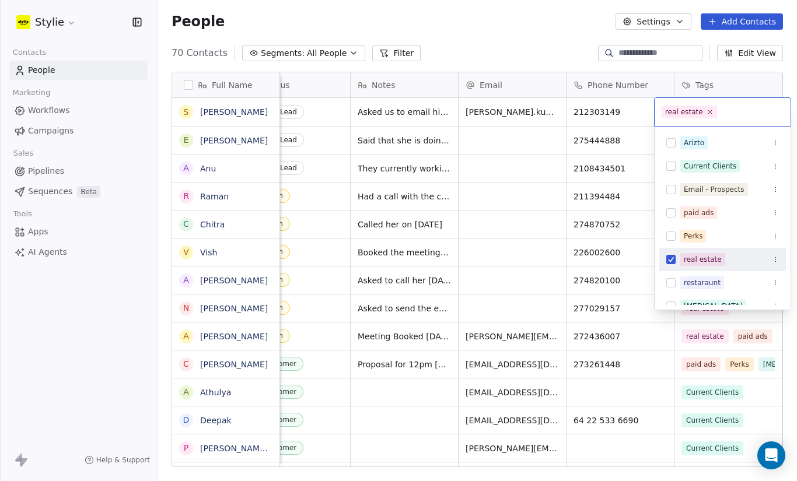
click at [530, 141] on html "Stylie Contacts People Marketing Workflows Campaigns Sales Pipelines Sequences …" at bounding box center [398, 240] width 797 height 481
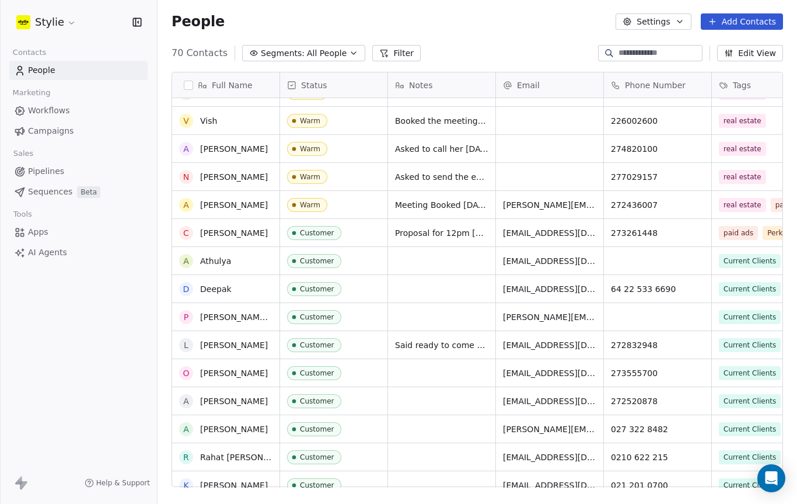
scroll to position [0, 0]
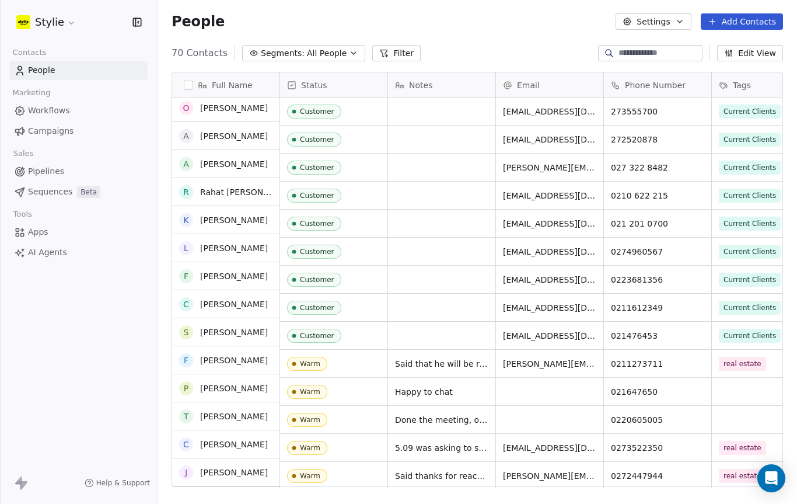
click at [251, 383] on div "S [PERSON_NAME] E [PERSON_NAME] A [PERSON_NAME] C [PERSON_NAME] A [PERSON_NAME]…" at bounding box center [226, 292] width 108 height 389
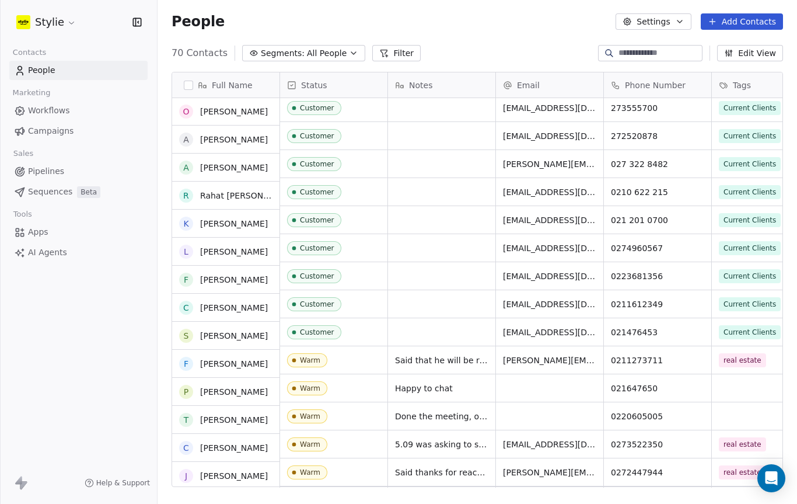
click at [466, 390] on div "Happy to chat" at bounding box center [441, 387] width 107 height 27
